Goal: Transaction & Acquisition: Obtain resource

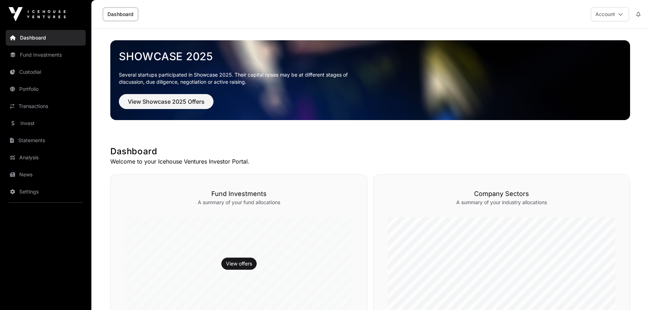
click at [31, 105] on link "Transactions" at bounding box center [46, 107] width 80 height 16
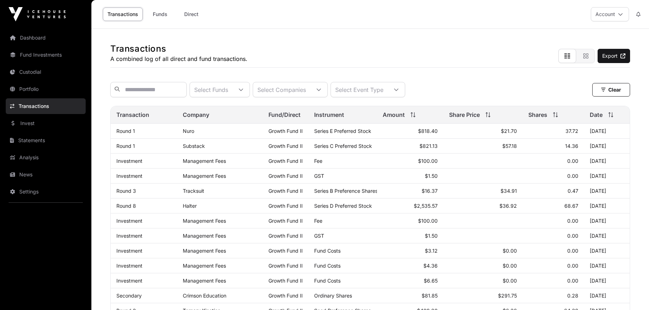
click at [41, 86] on link "Portfolio" at bounding box center [46, 89] width 80 height 16
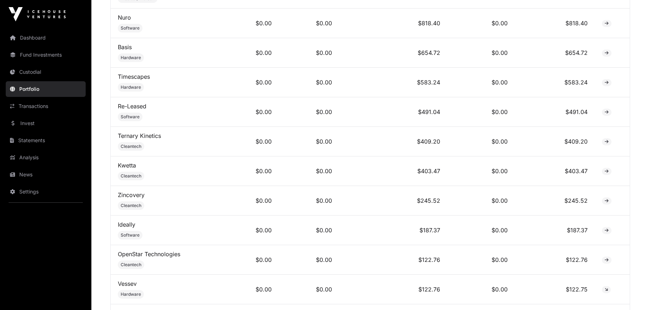
scroll to position [393, 0]
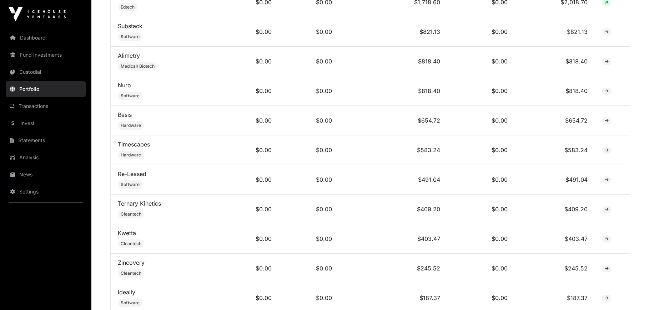
click at [47, 125] on link "Invest" at bounding box center [46, 124] width 80 height 16
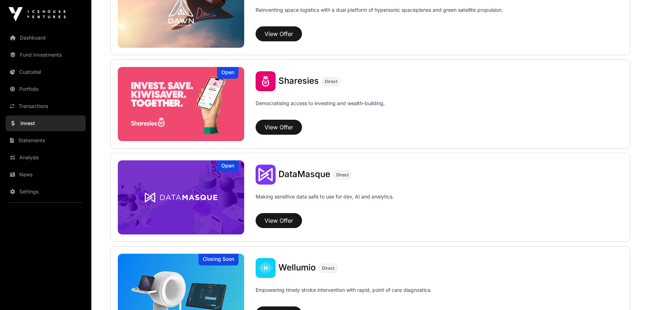
scroll to position [745, 0]
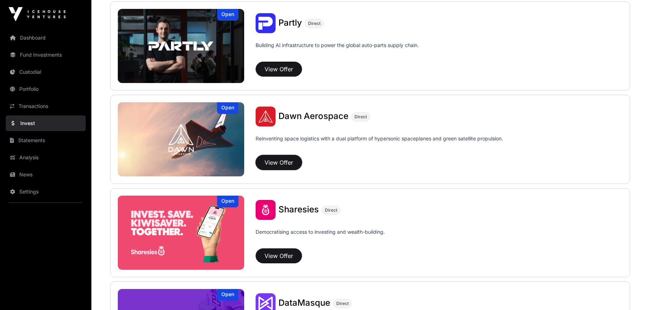
click at [278, 161] on button "View Offer" at bounding box center [279, 162] width 46 height 15
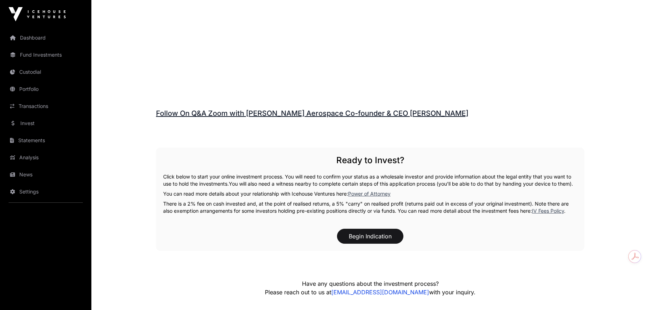
scroll to position [1022, 0]
